Goal: Transaction & Acquisition: Purchase product/service

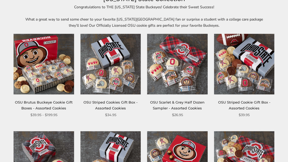
scroll to position [66, 0]
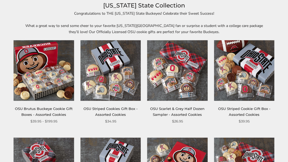
click at [265, 94] on img at bounding box center [244, 70] width 60 height 60
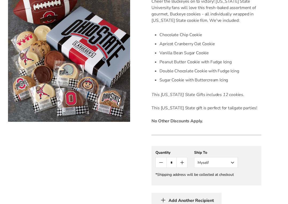
scroll to position [162, 0]
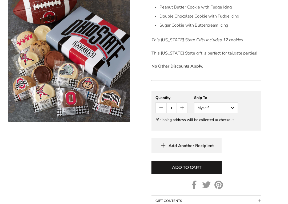
click at [208, 161] on button "Add to cart" at bounding box center [186, 168] width 70 height 14
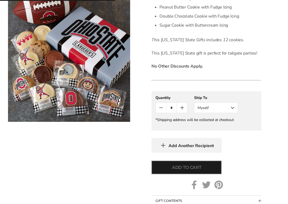
scroll to position [217, 0]
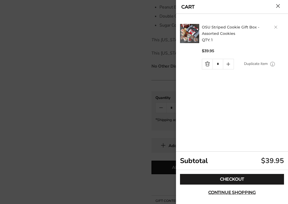
click at [239, 161] on link "Checkout" at bounding box center [232, 179] width 104 height 11
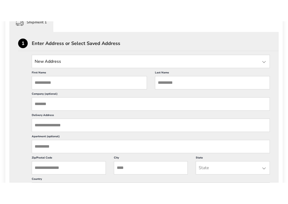
scroll to position [142, 0]
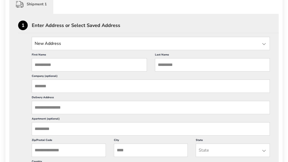
click at [255, 44] on input "State" at bounding box center [151, 43] width 238 height 13
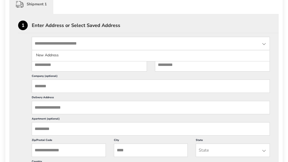
click at [78, 68] on input "First Name" at bounding box center [89, 64] width 115 height 13
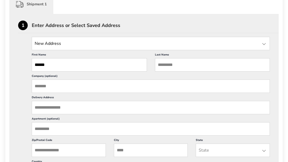
type input "******"
click at [189, 68] on input "Last Name" at bounding box center [212, 64] width 115 height 13
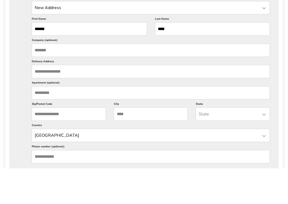
type input "****"
click at [74, 101] on input "Delivery Address" at bounding box center [151, 107] width 238 height 13
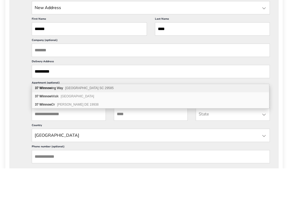
click at [102, 120] on div "37 Winnow ing Way Pawleys Island SC 29585" at bounding box center [150, 124] width 237 height 8
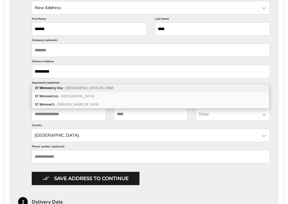
type input "**********"
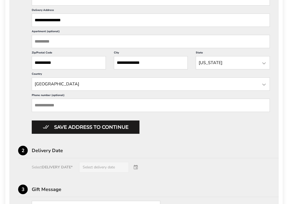
scroll to position [229, 0]
click at [131, 134] on button "Save address to continue" at bounding box center [86, 127] width 108 height 13
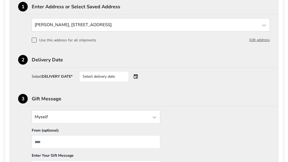
scroll to position [160, 0]
click at [133, 80] on div "Select delivery date" at bounding box center [111, 76] width 64 height 11
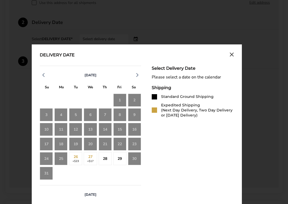
scroll to position [198, 0]
click at [120, 158] on div "29" at bounding box center [119, 158] width 13 height 13
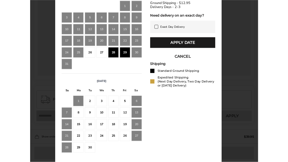
scroll to position [291, 0]
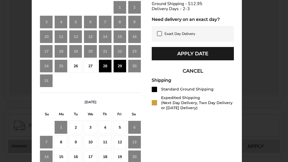
click at [221, 59] on button "Apply Date" at bounding box center [193, 53] width 82 height 13
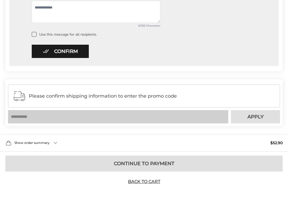
scroll to position [324, 0]
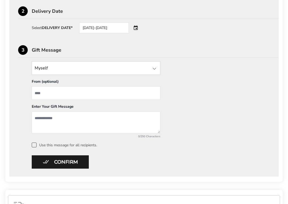
click at [44, 160] on button "Confirm" at bounding box center [60, 162] width 57 height 13
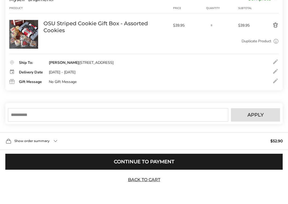
click at [27, 104] on div "Your coupon is verified successfully Please enter your email to validate your c…" at bounding box center [143, 113] width 277 height 21
click at [36, 109] on input "text" at bounding box center [118, 114] width 220 height 13
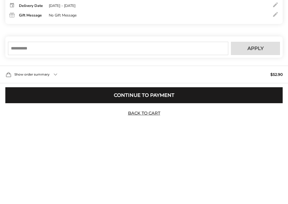
click at [38, 108] on input "text" at bounding box center [118, 114] width 220 height 13
paste input "******"
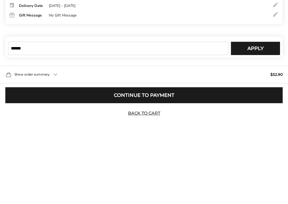
type input "******"
click at [265, 108] on button "Apply" at bounding box center [255, 114] width 49 height 13
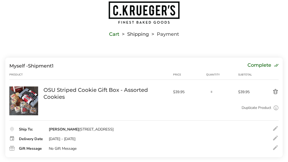
scroll to position [0, 0]
